Goal: Information Seeking & Learning: Learn about a topic

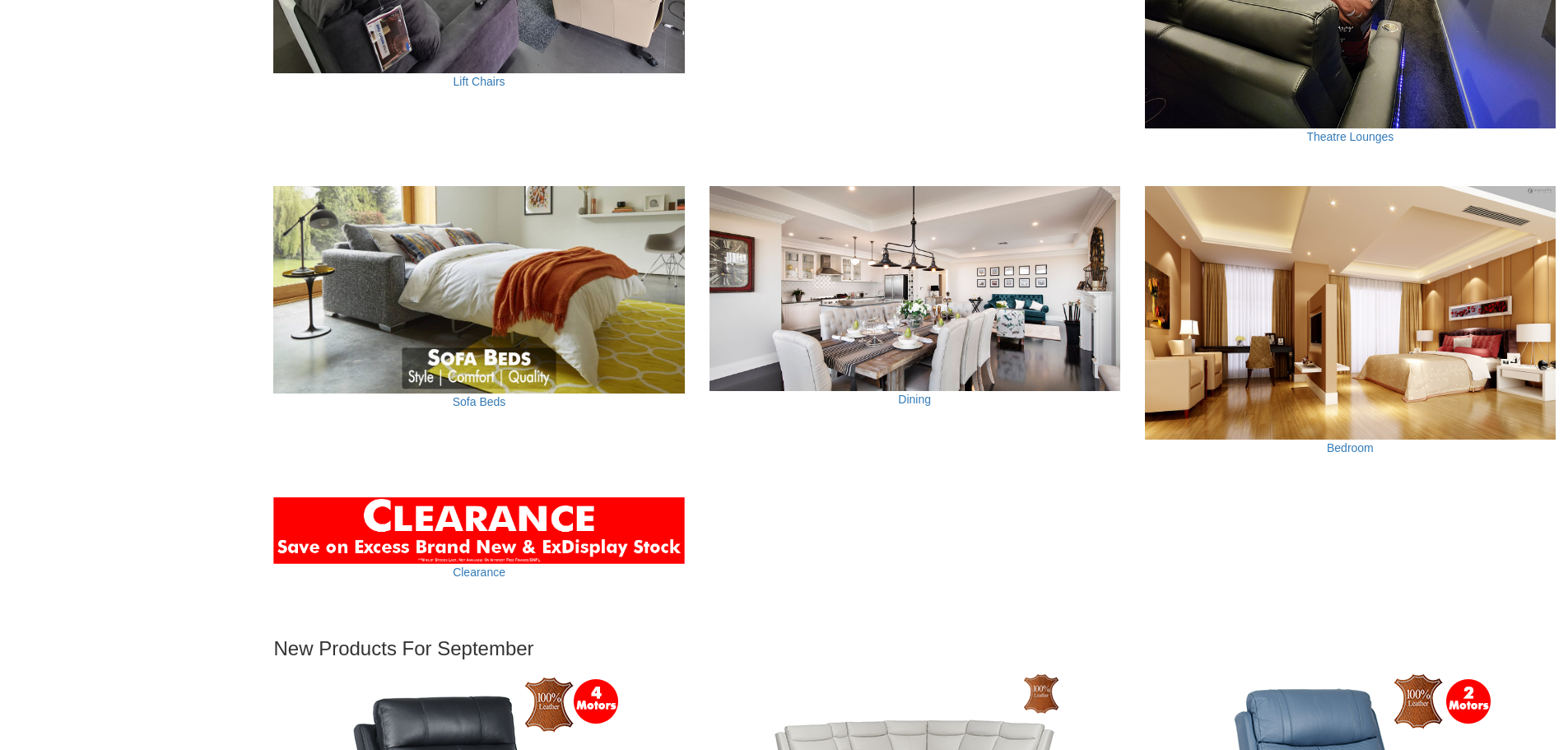
scroll to position [1284, 0]
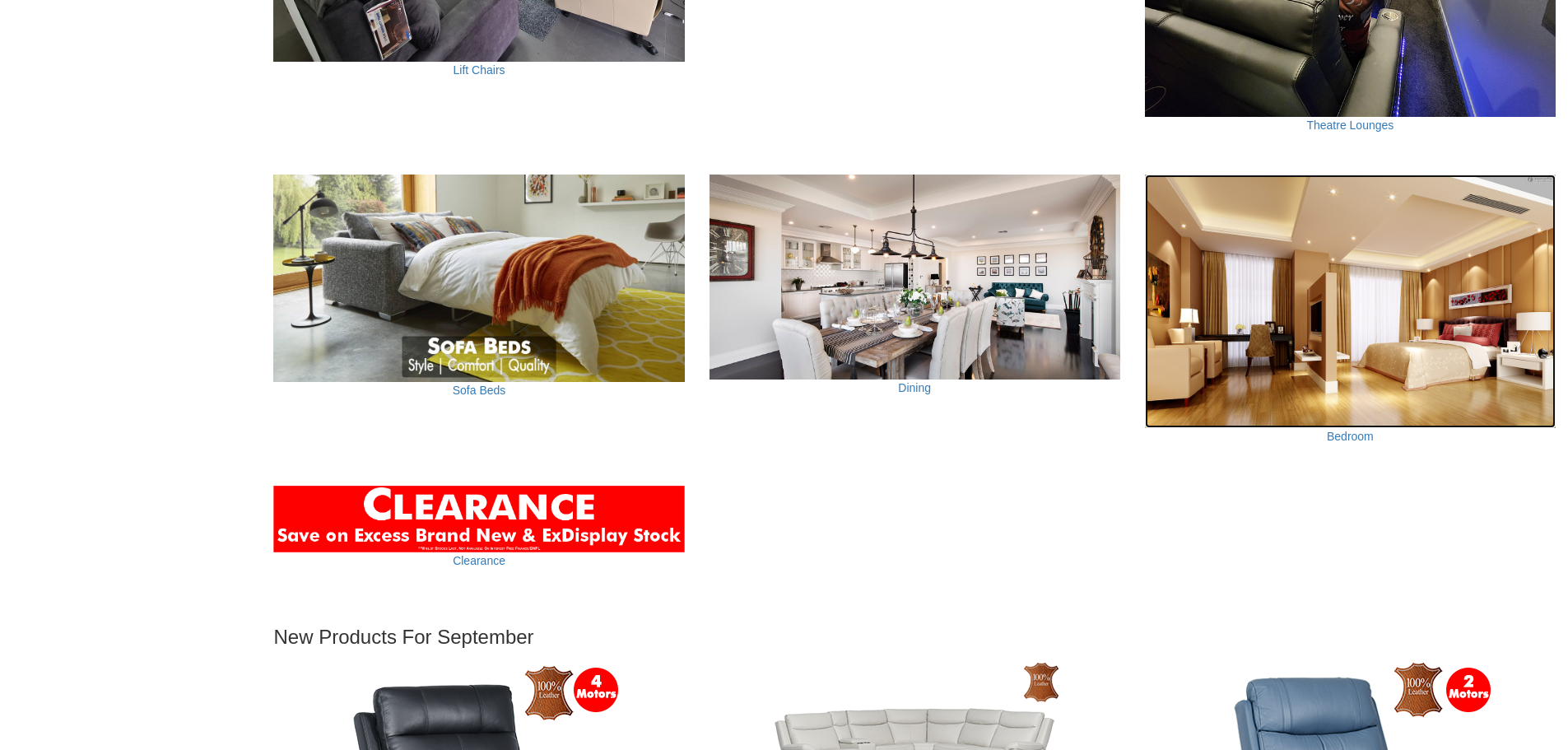
click at [1368, 360] on img at bounding box center [1350, 301] width 410 height 254
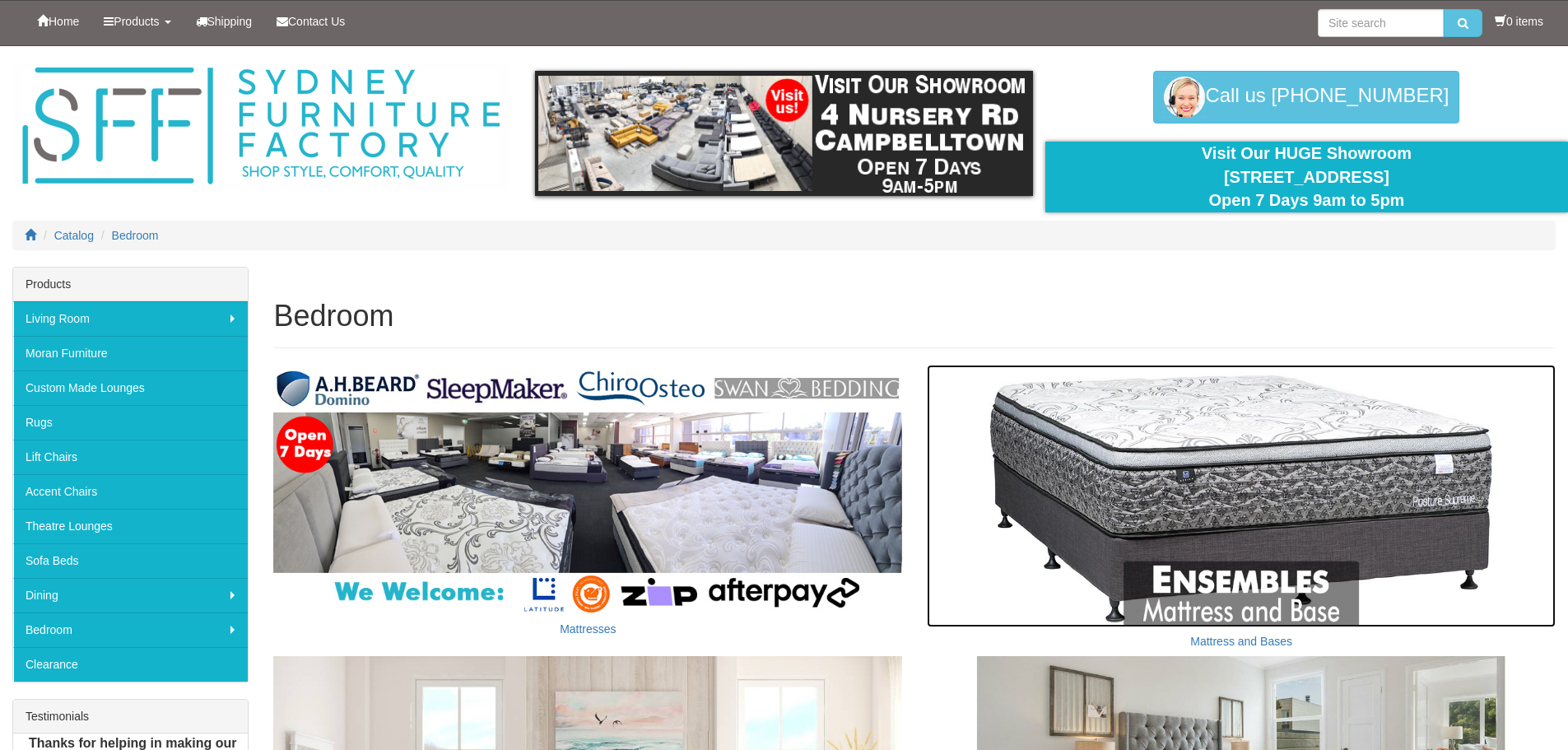
click at [1329, 507] on img at bounding box center [1241, 495] width 629 height 262
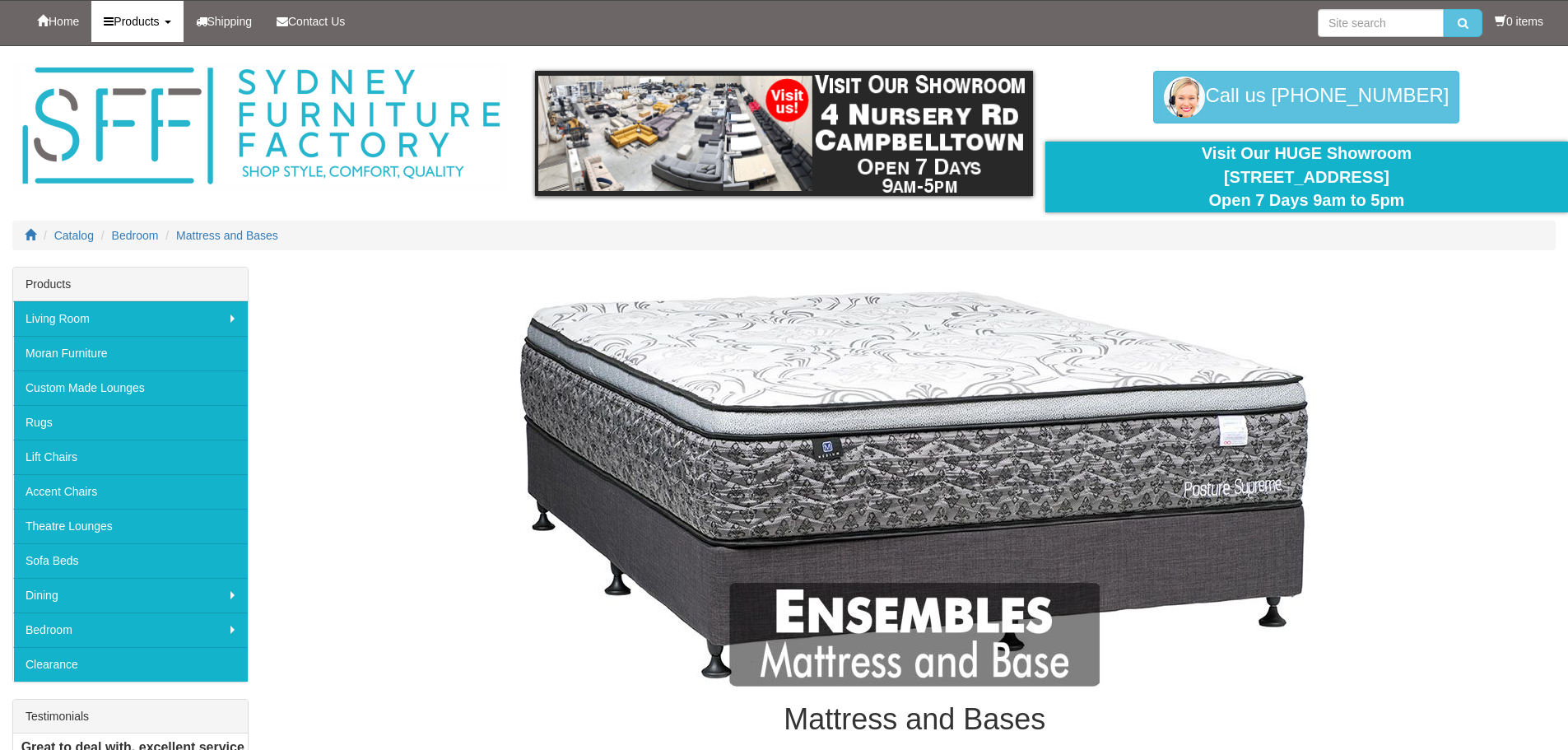
click at [127, 17] on span "Products" at bounding box center [136, 21] width 45 height 13
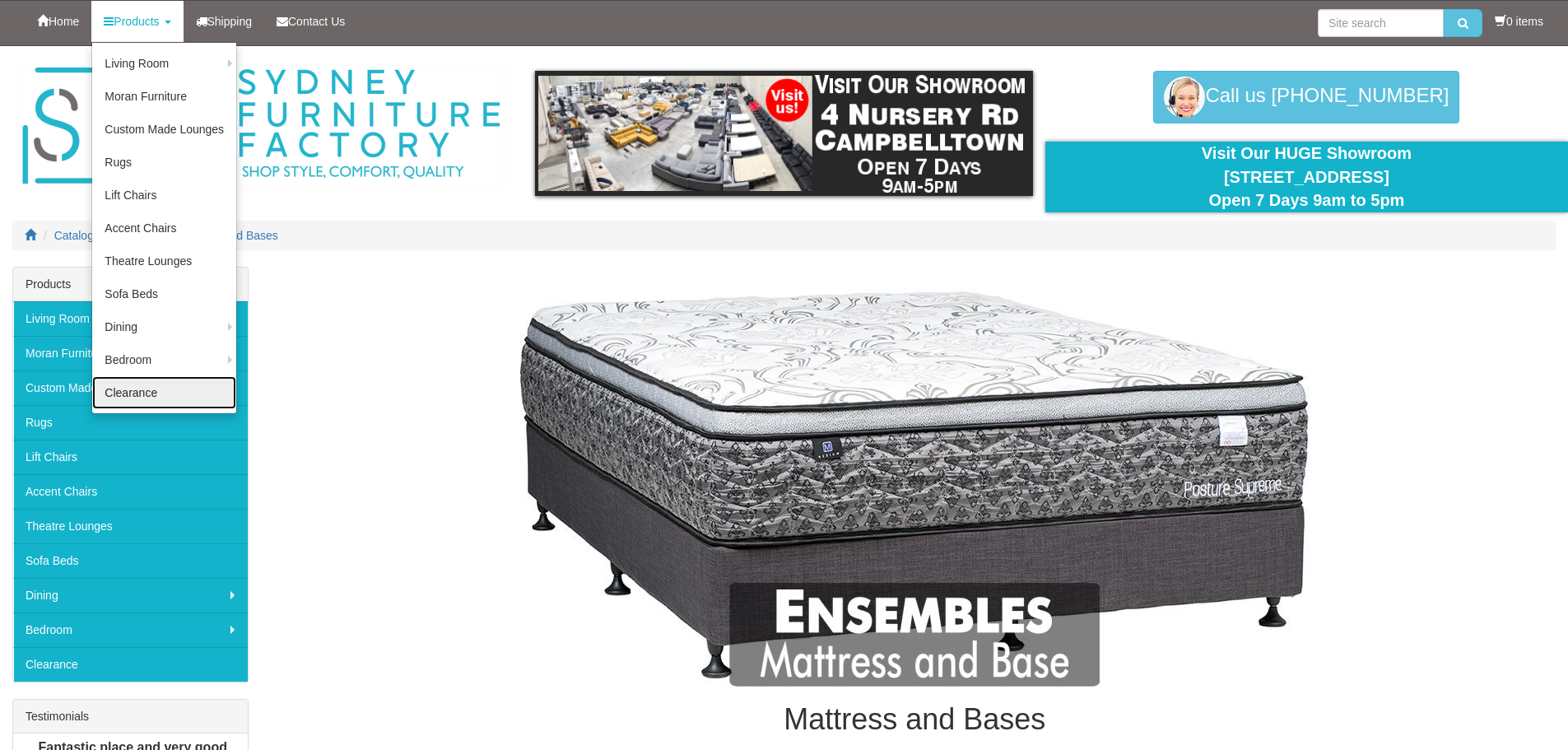
click at [140, 394] on link "Clearance" at bounding box center [163, 393] width 144 height 33
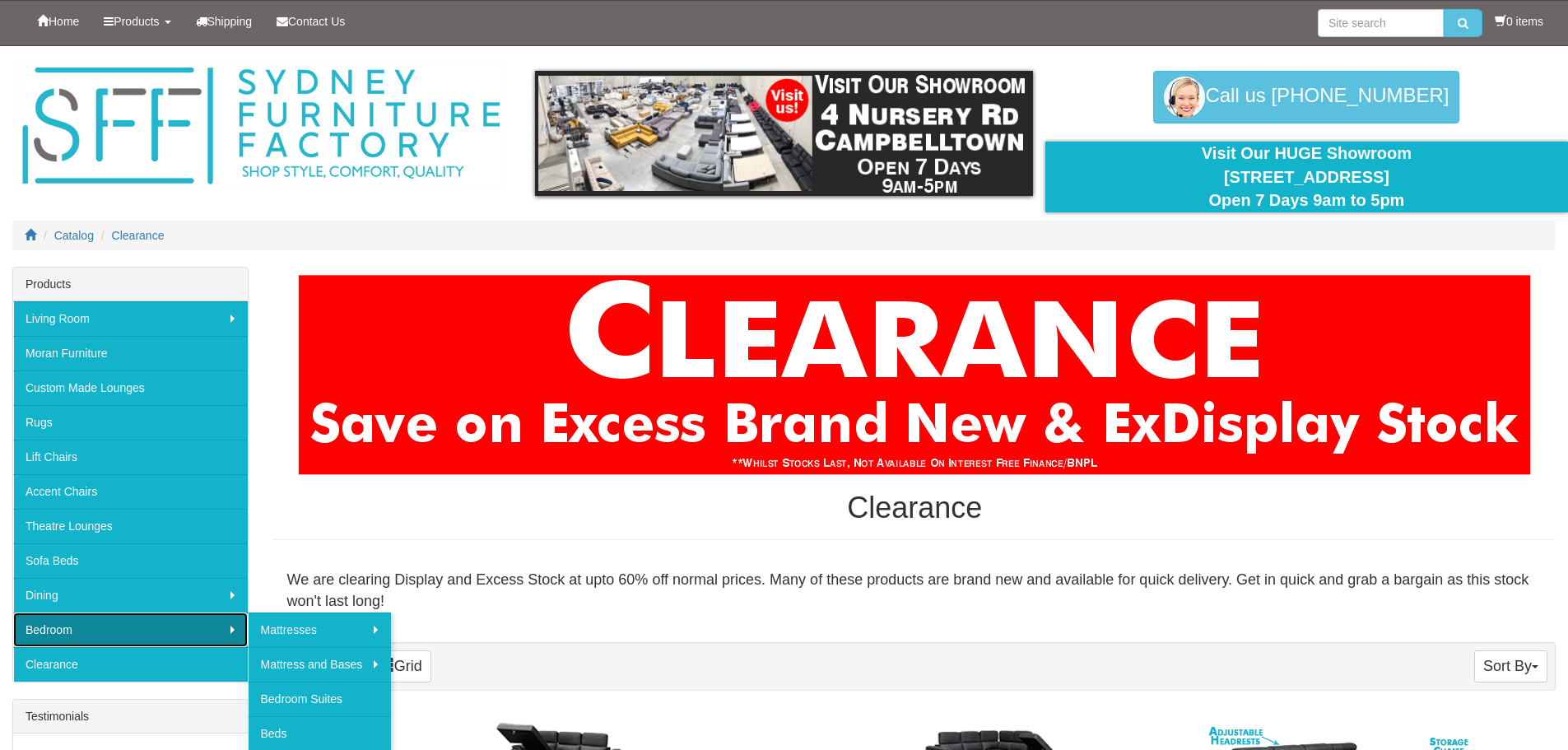
click at [152, 618] on link "Bedroom" at bounding box center [130, 630] width 235 height 35
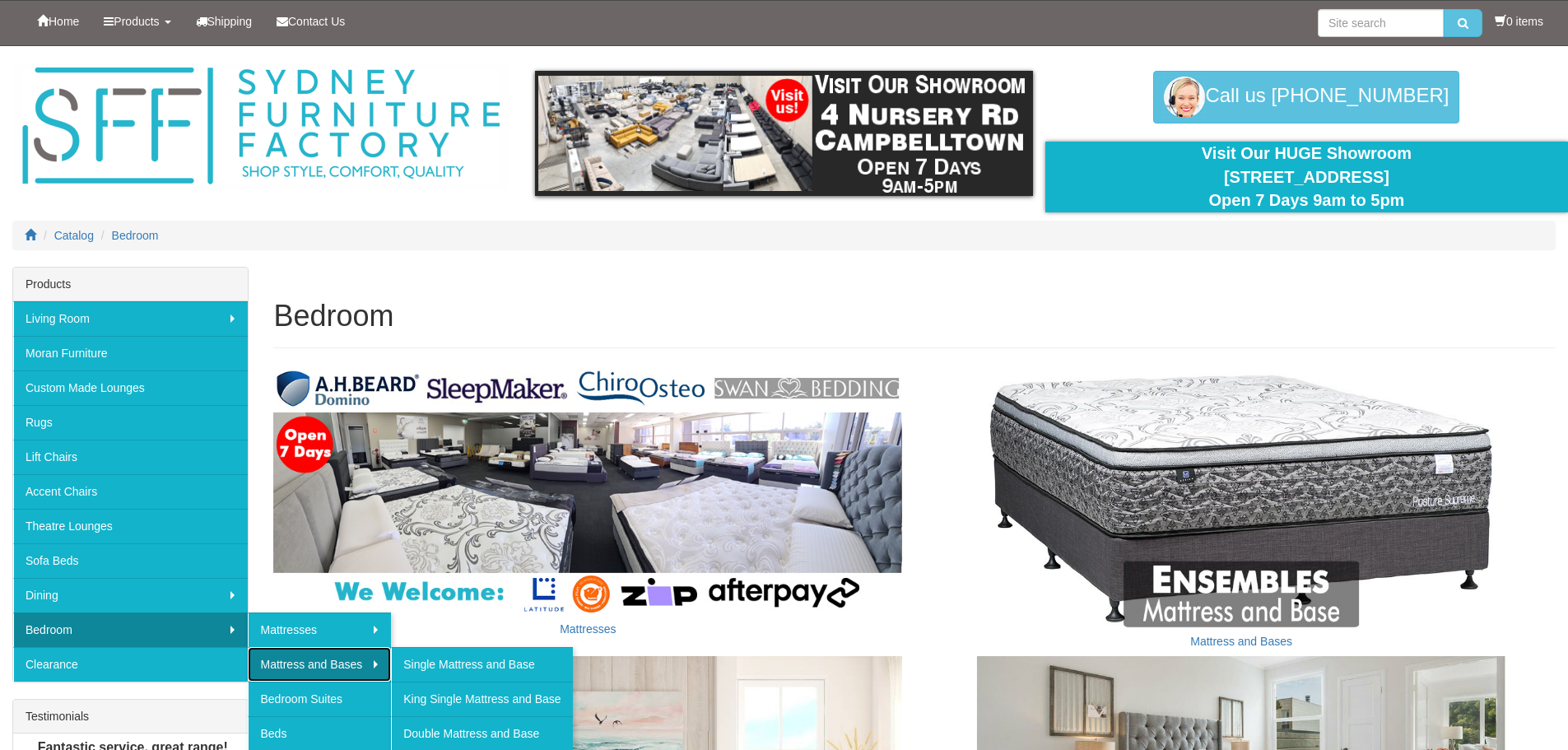
click at [323, 666] on link "Mattress and Bases" at bounding box center [319, 665] width 143 height 35
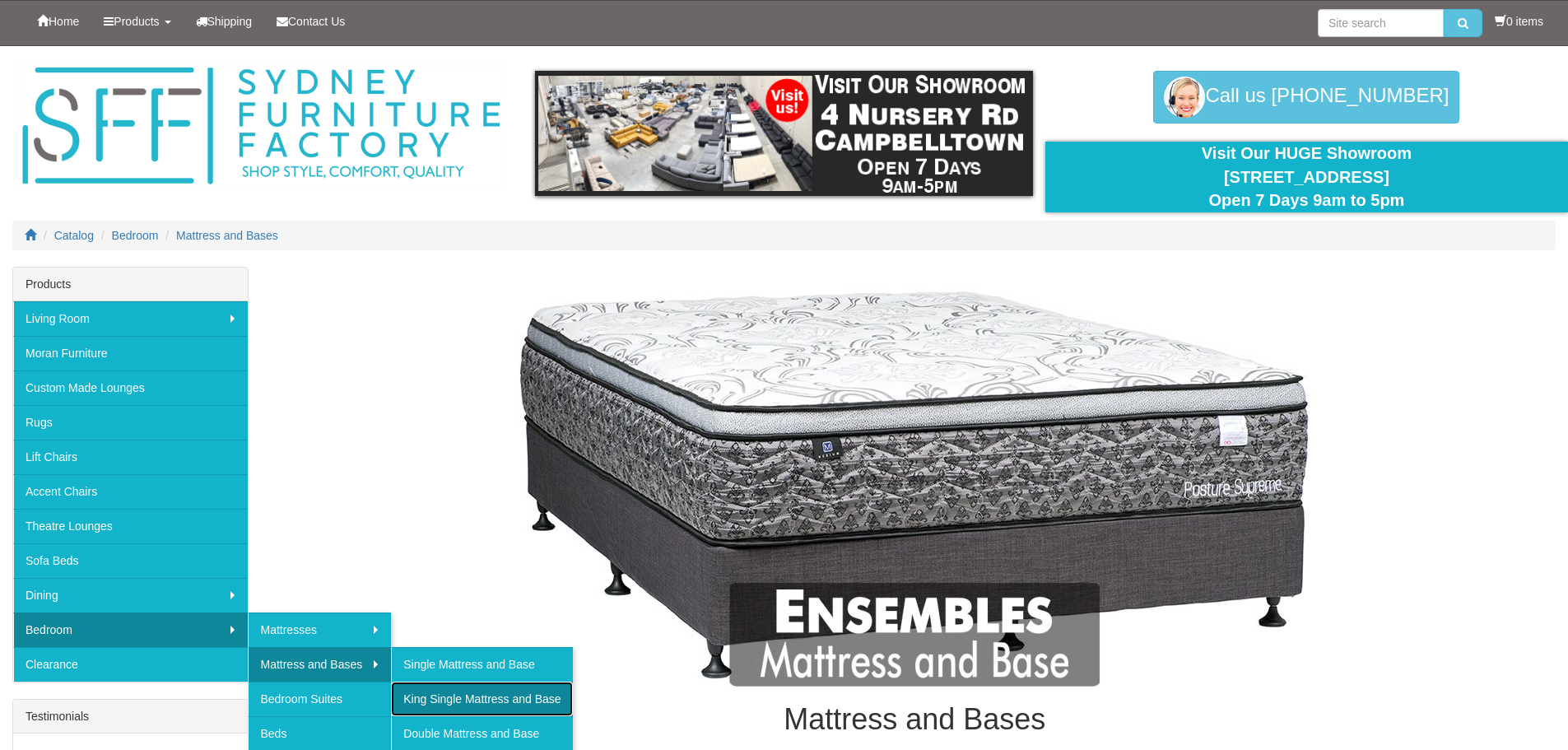
click at [433, 706] on link "King Single Mattress and Base" at bounding box center [481, 700] width 181 height 35
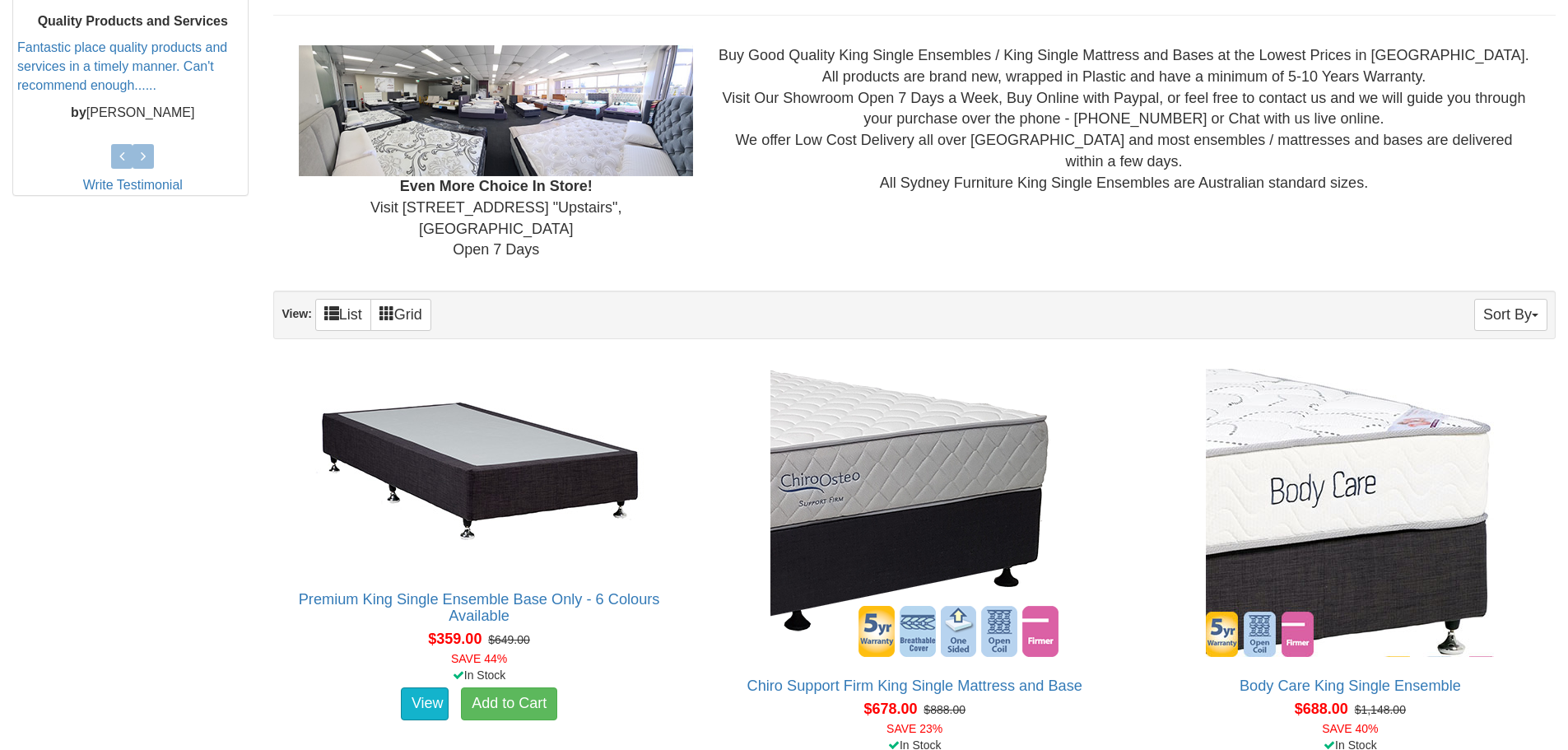
scroll to position [769, 0]
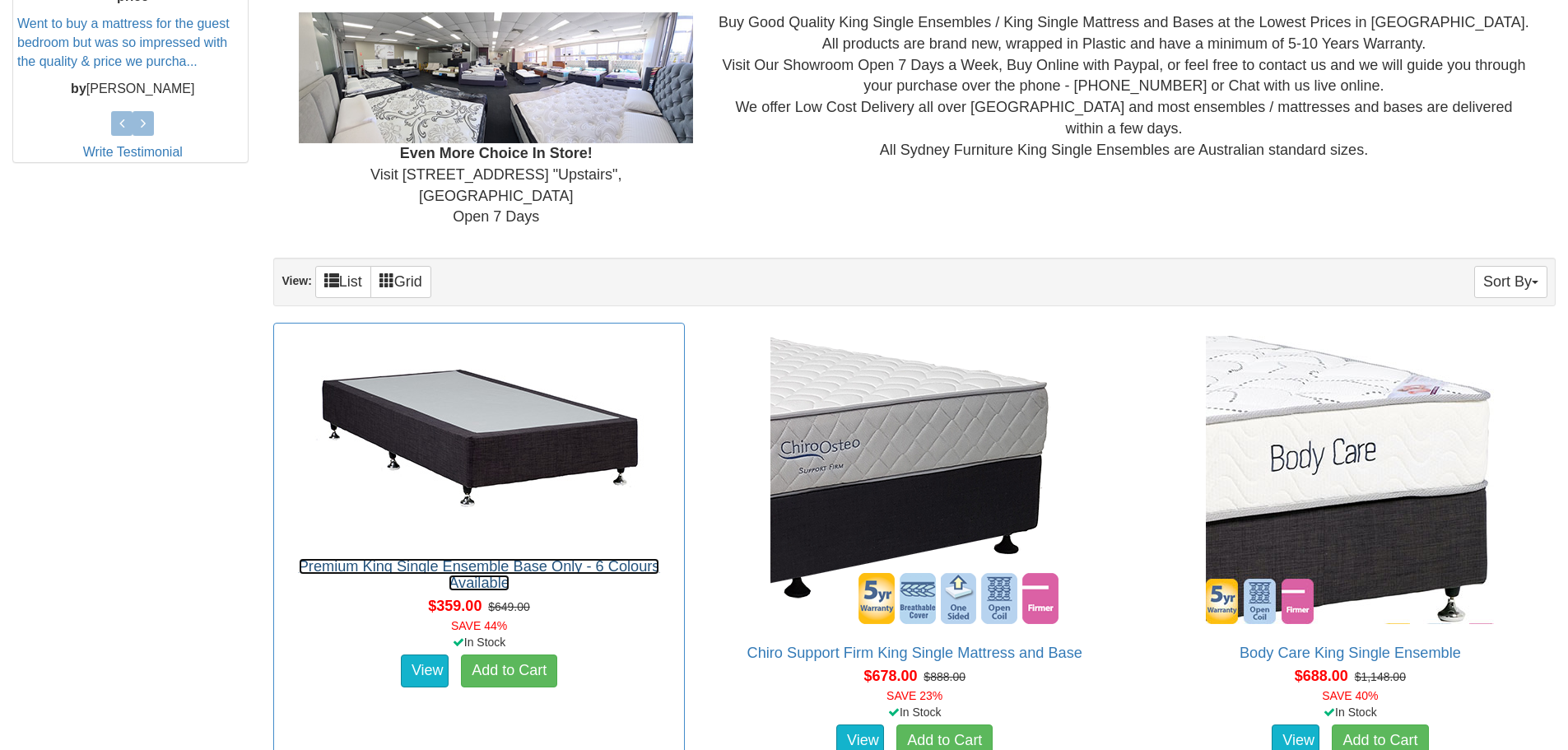
click at [554, 558] on link "Premium King Single Ensemble Base Only - 6 Colours Available" at bounding box center [480, 575] width 362 height 33
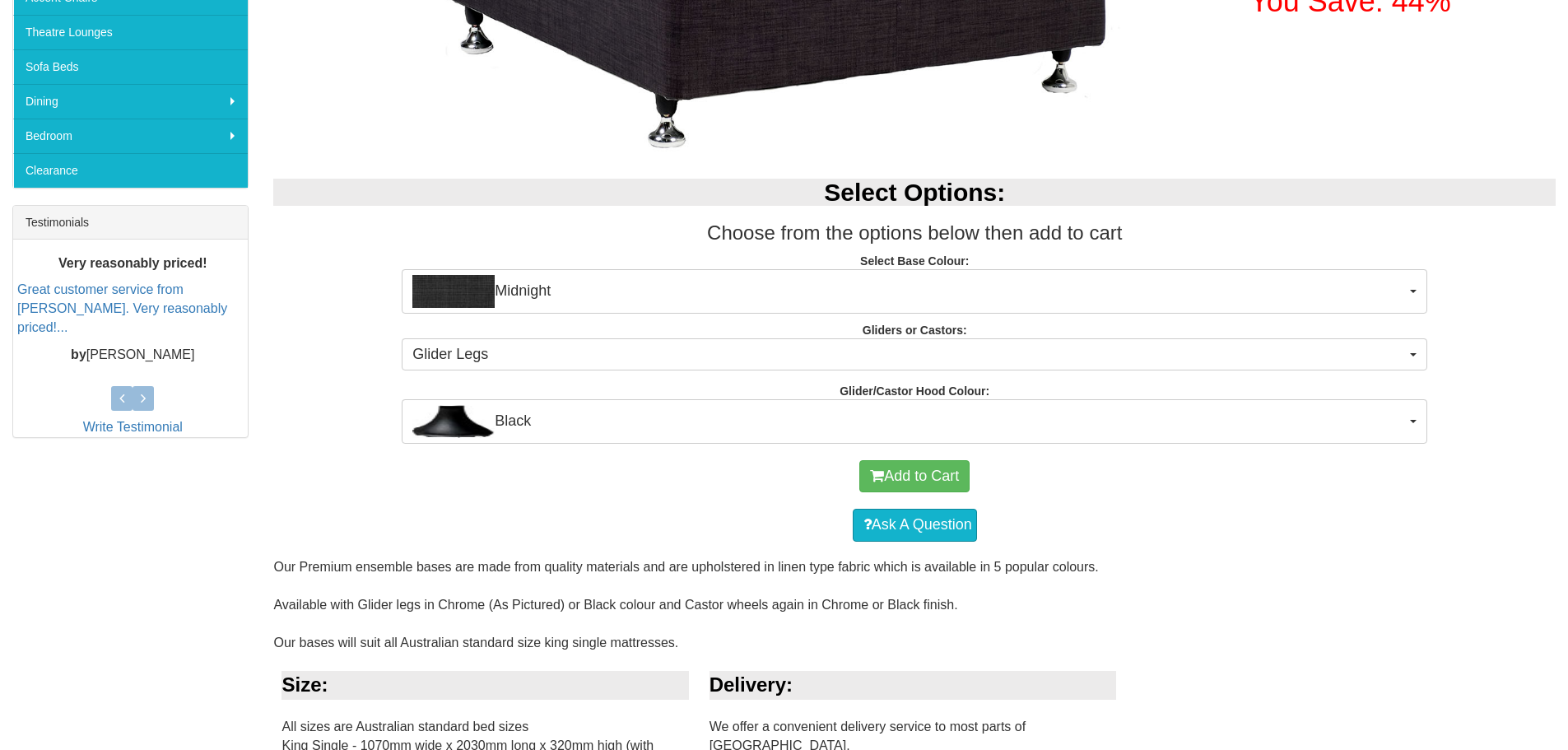
scroll to position [483, 0]
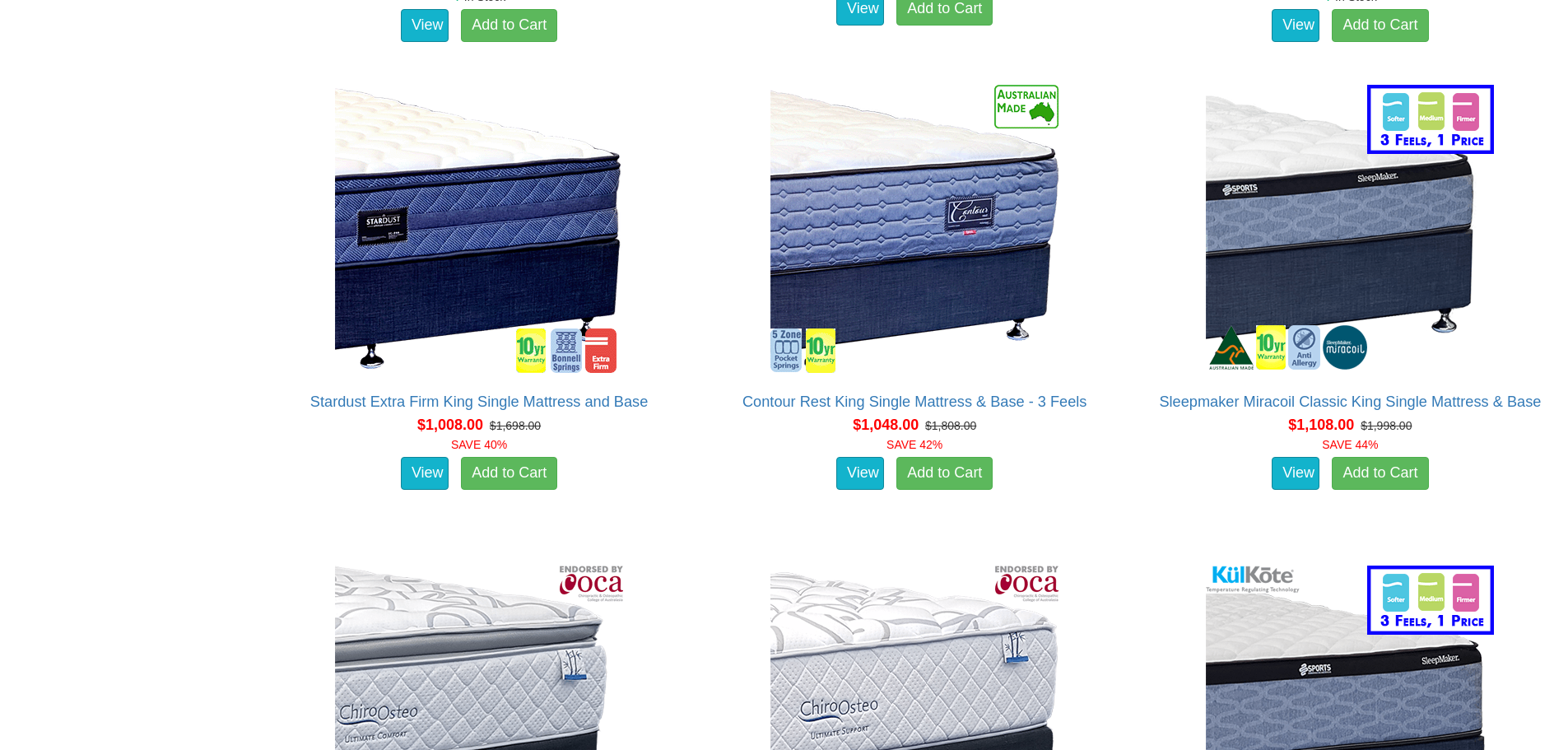
scroll to position [2976, 0]
